Goal: Unclear

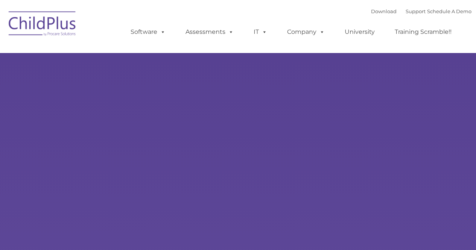
type input ""
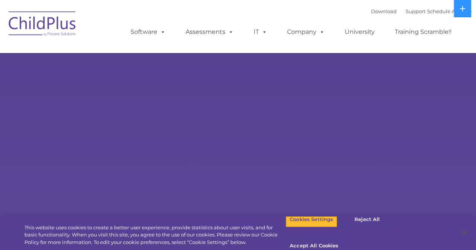
select select "MEDIUM"
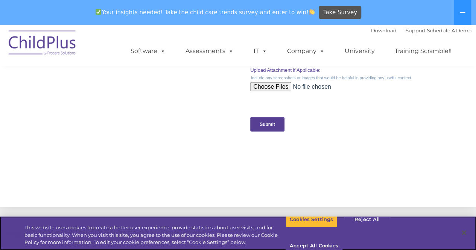
scroll to position [893, 0]
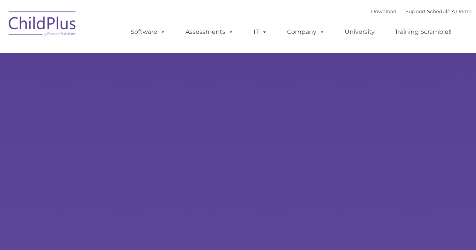
type input ""
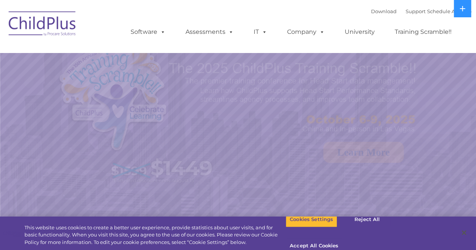
select select "MEDIUM"
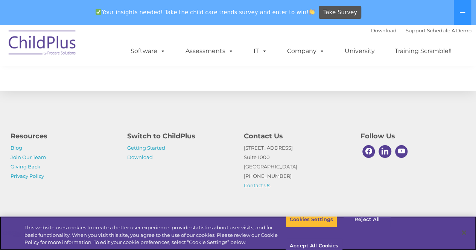
scroll to position [891, 0]
